Goal: Transaction & Acquisition: Purchase product/service

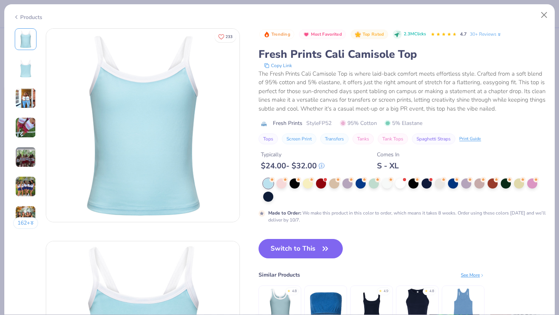
scroll to position [390, 0]
click at [543, 17] on button "Close" at bounding box center [544, 15] width 15 height 15
click at [547, 17] on button "Close" at bounding box center [544, 15] width 15 height 15
click at [542, 18] on button "Close" at bounding box center [544, 15] width 15 height 15
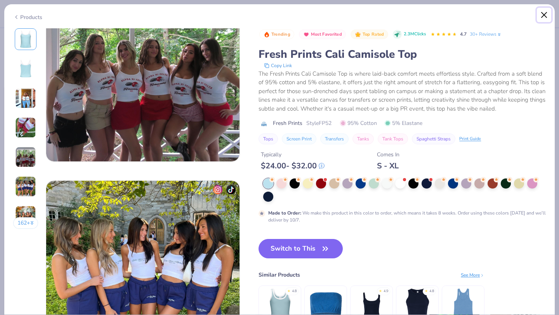
scroll to position [905, 0]
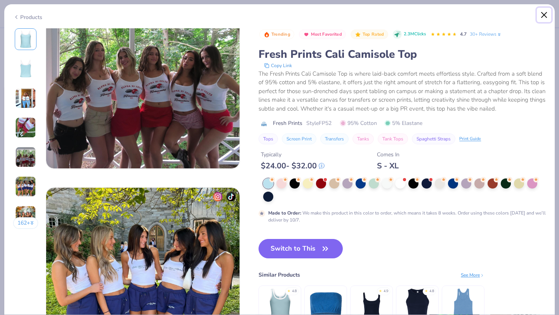
click at [542, 16] on button "Close" at bounding box center [544, 15] width 15 height 15
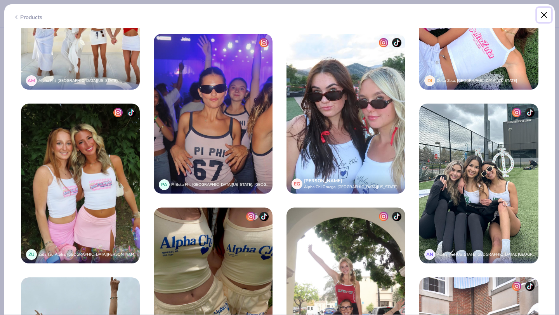
scroll to position [1672, 0]
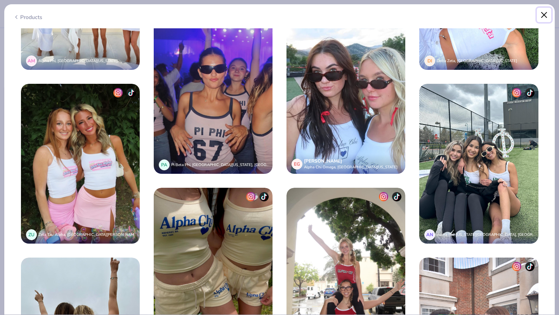
click at [541, 16] on button "Close" at bounding box center [544, 15] width 15 height 15
click at [543, 17] on button "Close" at bounding box center [544, 15] width 15 height 15
type textarea "x"
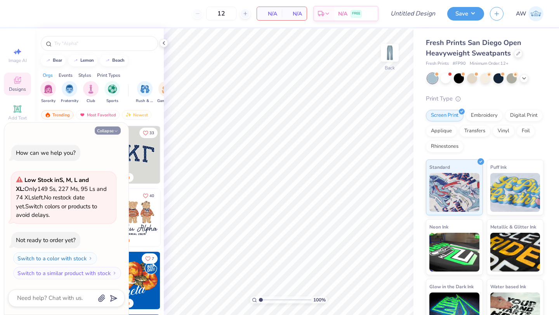
click at [112, 130] on button "Collapse" at bounding box center [108, 131] width 26 height 8
type textarea "x"
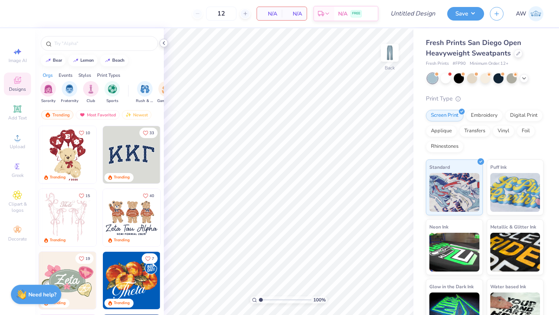
click at [165, 45] on icon at bounding box center [164, 43] width 6 height 6
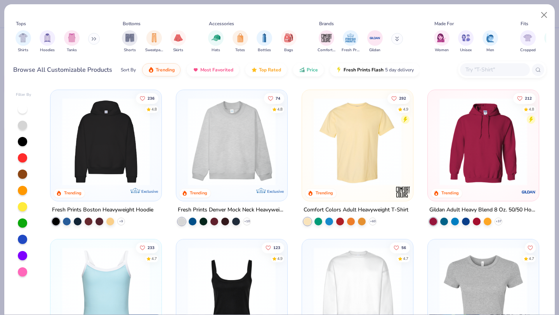
click at [87, 41] on div "Shirts Hoodies Tanks" at bounding box center [57, 41] width 89 height 29
click at [94, 41] on button at bounding box center [94, 39] width 12 height 12
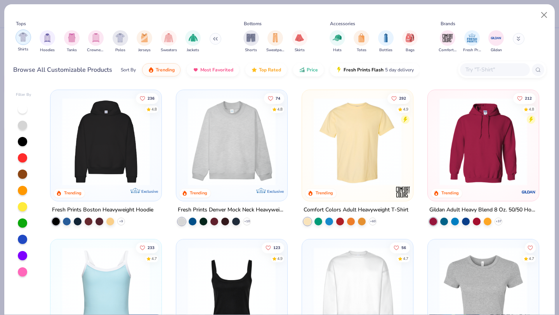
click at [24, 43] on div "filter for Shirts" at bounding box center [24, 38] width 16 height 16
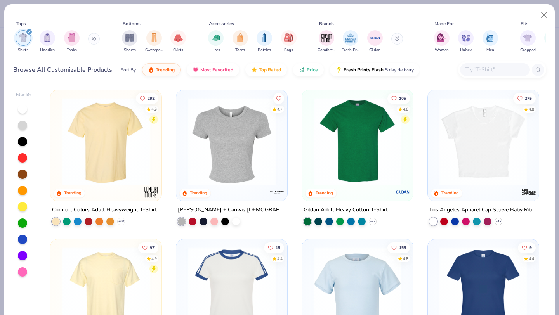
click at [117, 173] on img at bounding box center [106, 142] width 96 height 88
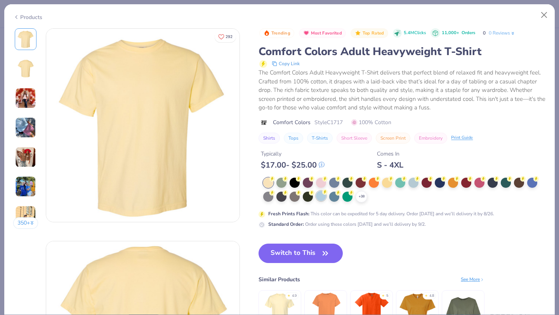
click at [322, 197] on div at bounding box center [321, 196] width 10 height 10
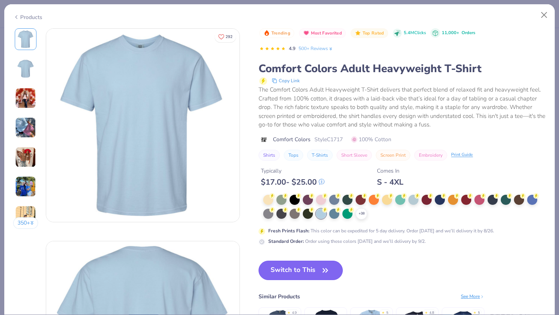
click at [306, 269] on button "Switch to This" at bounding box center [301, 270] width 84 height 19
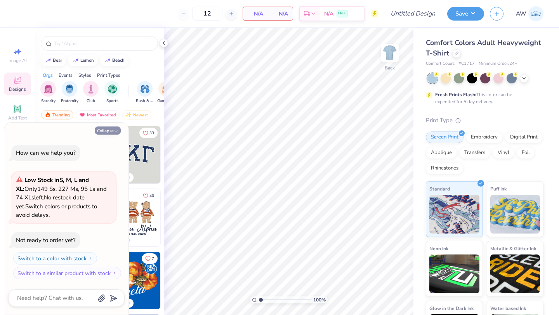
click at [114, 129] on icon "button" at bounding box center [116, 131] width 5 height 5
type textarea "x"
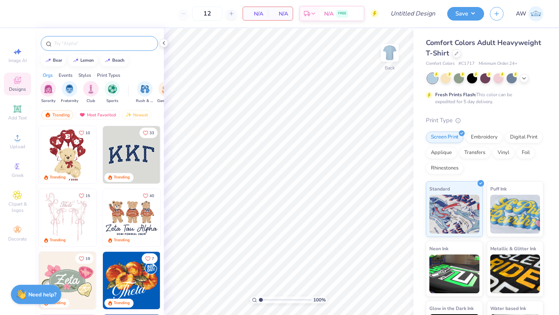
click at [129, 49] on div at bounding box center [99, 43] width 117 height 15
click at [128, 42] on input "text" at bounding box center [103, 44] width 99 height 8
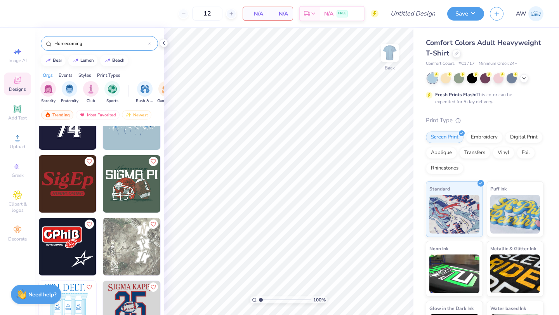
scroll to position [1041, 0]
type input "Homecoming"
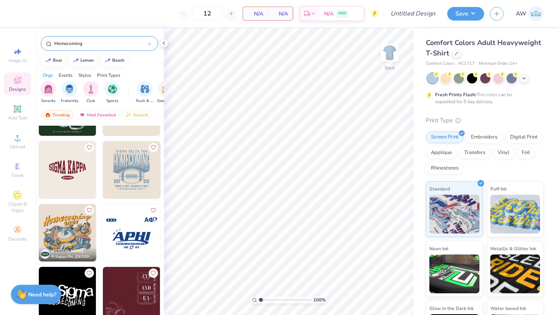
scroll to position [3145, 0]
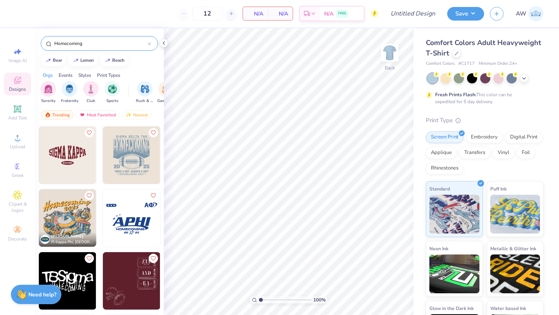
click at [134, 224] on img at bounding box center [131, 217] width 57 height 57
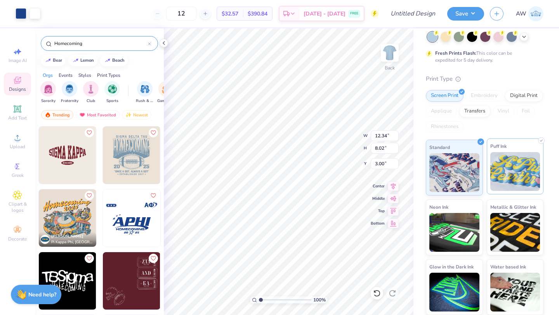
scroll to position [0, 0]
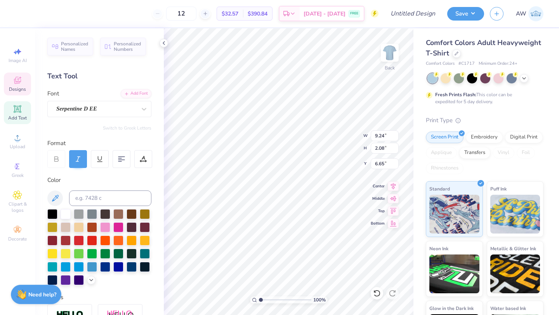
type textarea "ACES"
type input "6.21"
type input "9.24"
type input "2.08"
type input "6.81"
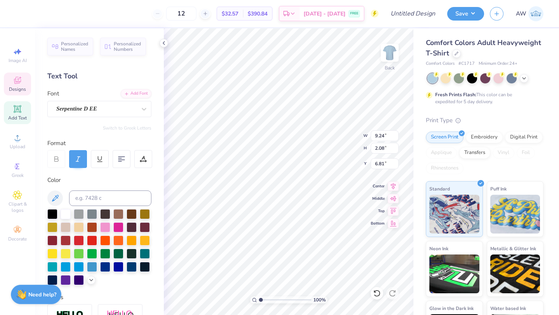
type input "0.73"
type input "0.62"
type input "9.24"
type input "2.08"
type input "7.22"
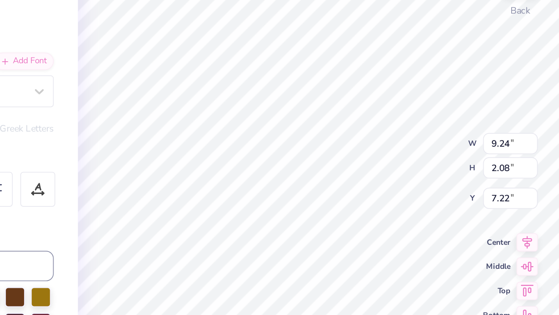
type input "0.73"
type input "0.62"
type input "6.91"
type input "9.24"
type input "2.08"
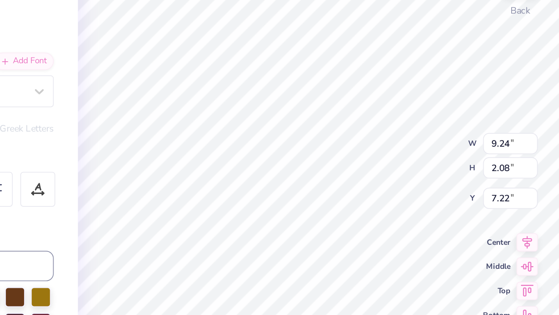
type input "7.38"
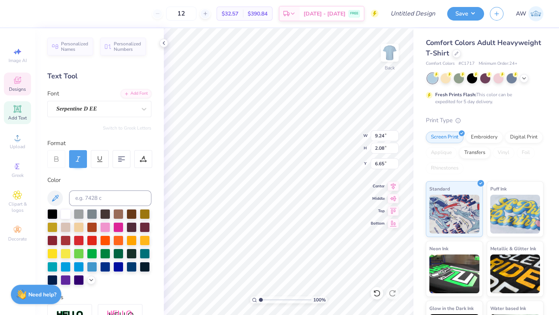
type textarea "ACES"
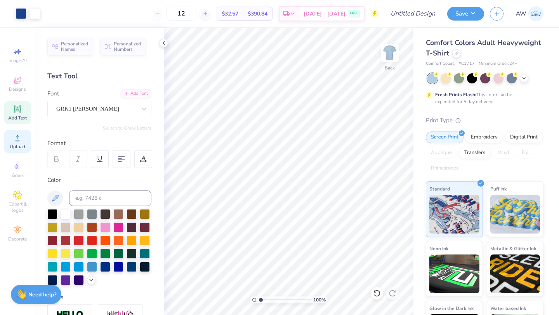
click at [23, 138] on div "Upload" at bounding box center [17, 141] width 27 height 23
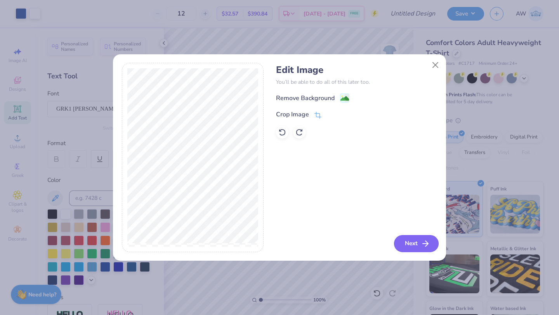
click at [427, 245] on polyline "button" at bounding box center [427, 243] width 3 height 5
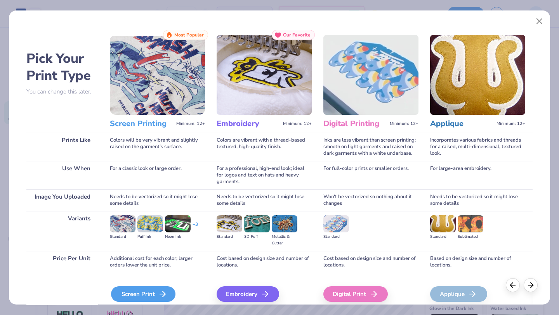
click at [141, 291] on div "Screen Print" at bounding box center [143, 295] width 64 height 16
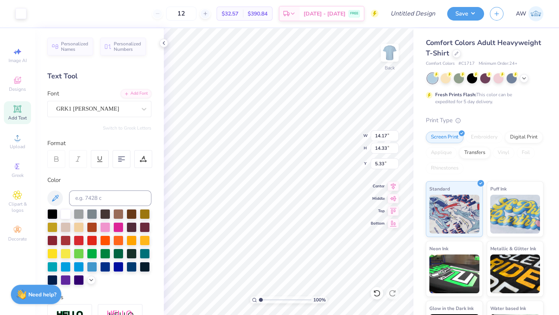
type input "3.20"
type input "3.24"
type input "2.10"
type input "2.52"
type input "2.55"
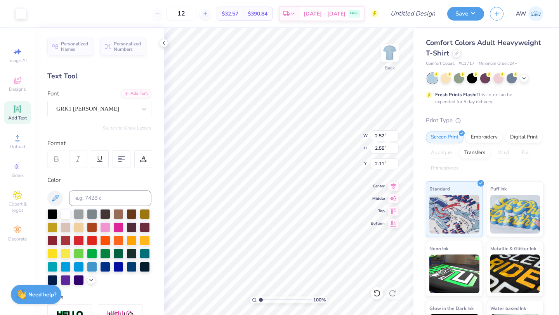
type input "2.45"
type input "2.20"
type input "2.22"
type input "2.61"
